Goal: Register for event/course

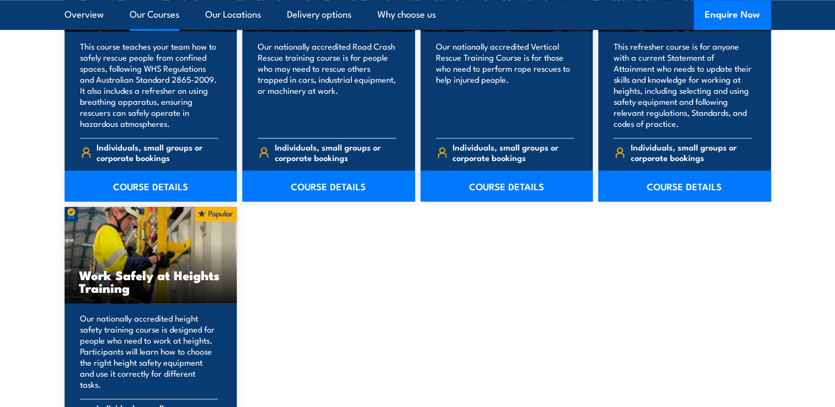
scroll to position [1379, 0]
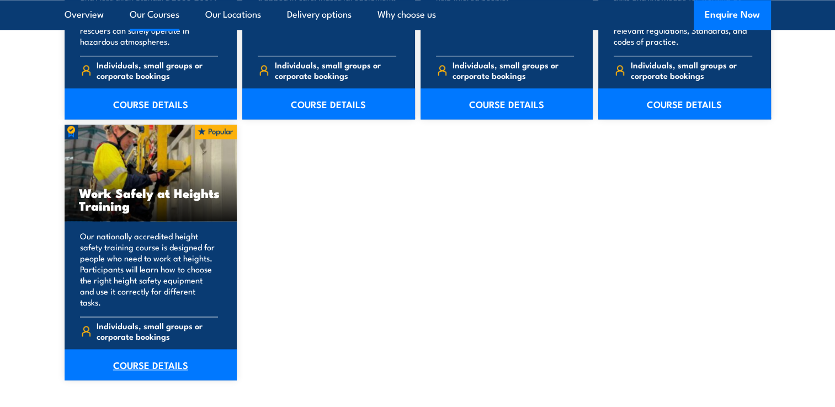
click at [150, 352] on link "COURSE DETAILS" at bounding box center [151, 364] width 173 height 31
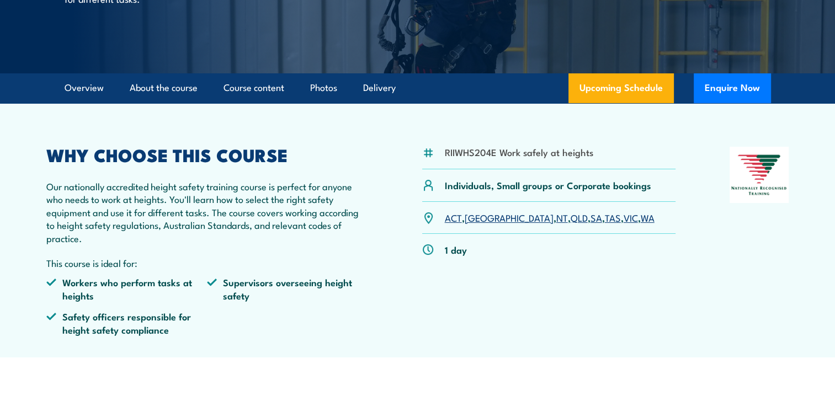
scroll to position [276, 0]
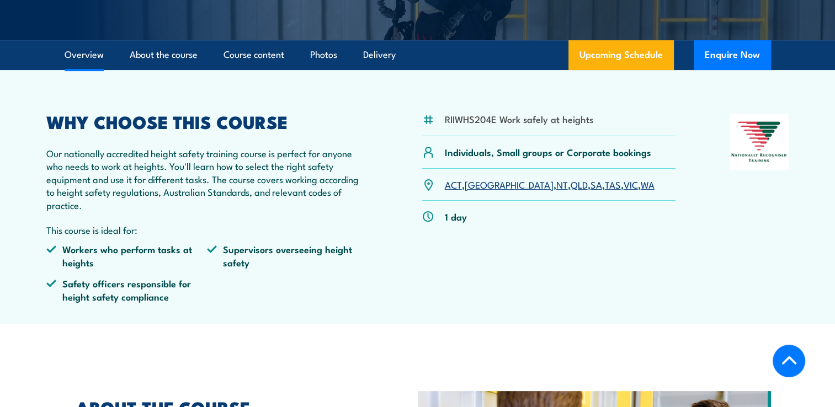
click at [605, 183] on link "TAS" at bounding box center [613, 184] width 16 height 13
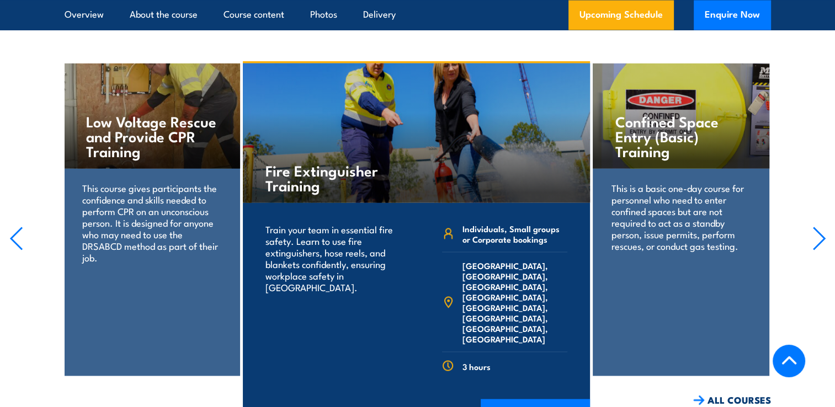
scroll to position [2086, 0]
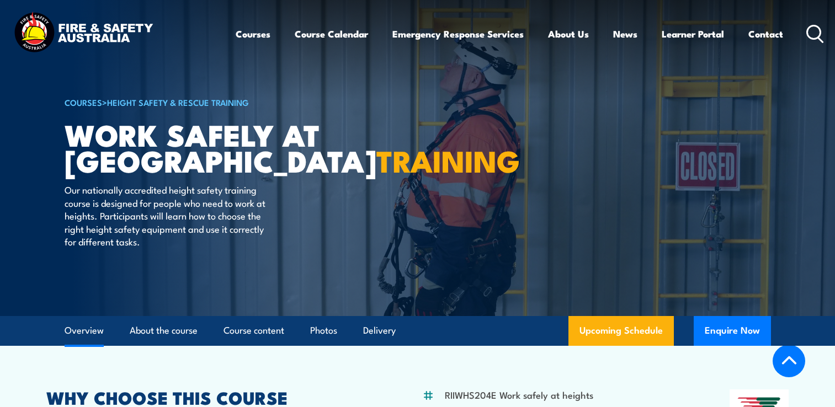
scroll to position [276, 0]
